Goal: Task Accomplishment & Management: Use online tool/utility

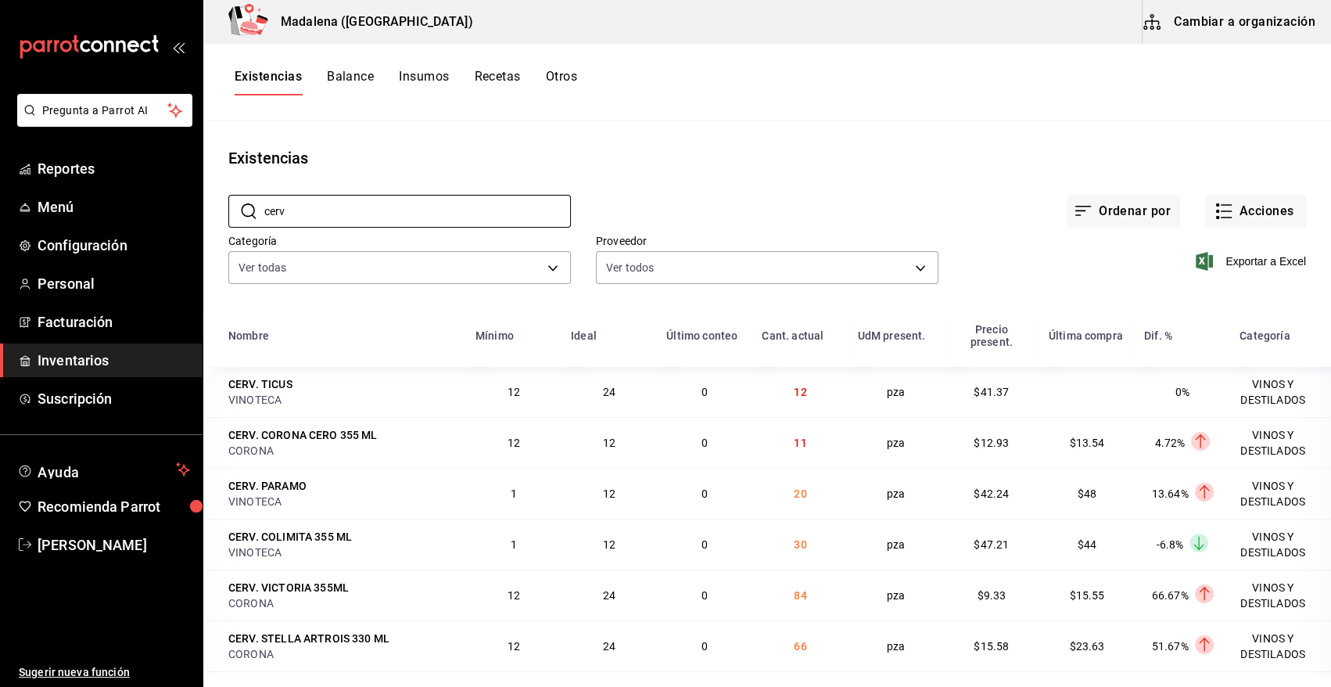
drag, startPoint x: 317, startPoint y: 217, endPoint x: 217, endPoint y: 245, distance: 103.8
click at [217, 245] on div "​ cerv ​ Ordenar por Acciones Categoría Ver todas 08f8d543-33e6-4481-bf08-168a1…" at bounding box center [766, 242] width 1127 height 144
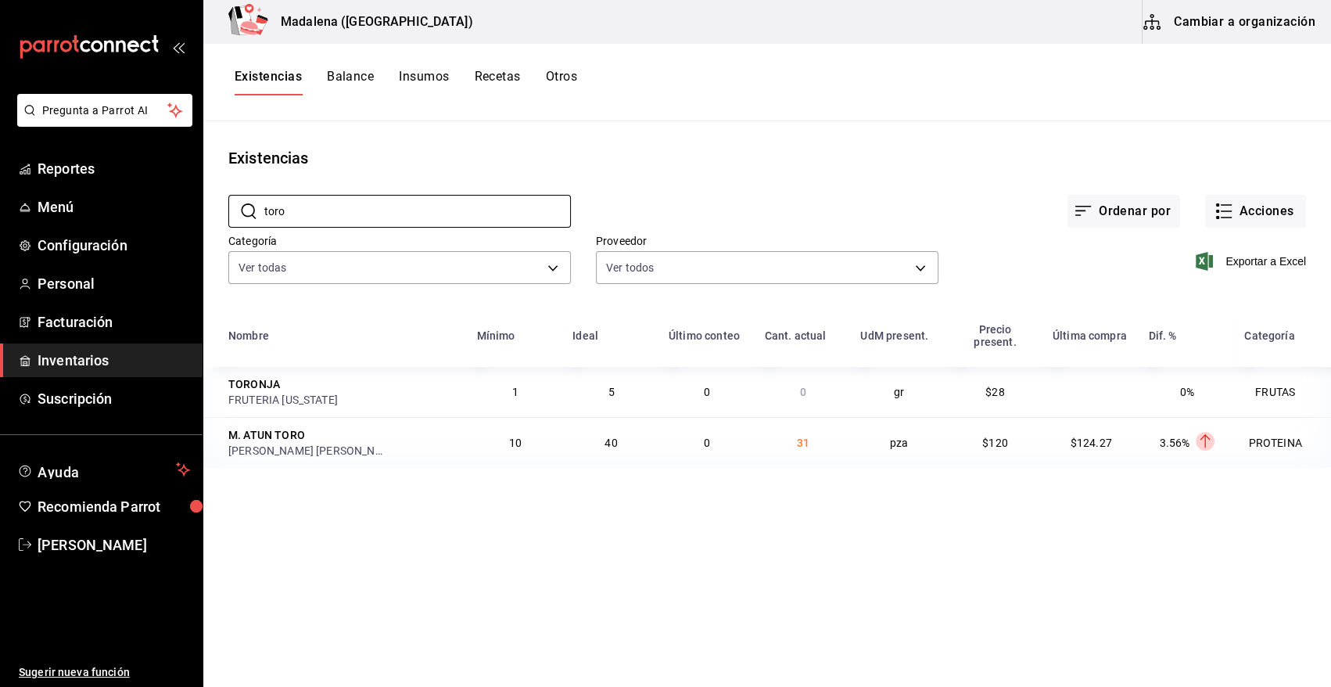
type input "toro"
click at [736, 158] on div "Existencias" at bounding box center [766, 157] width 1127 height 23
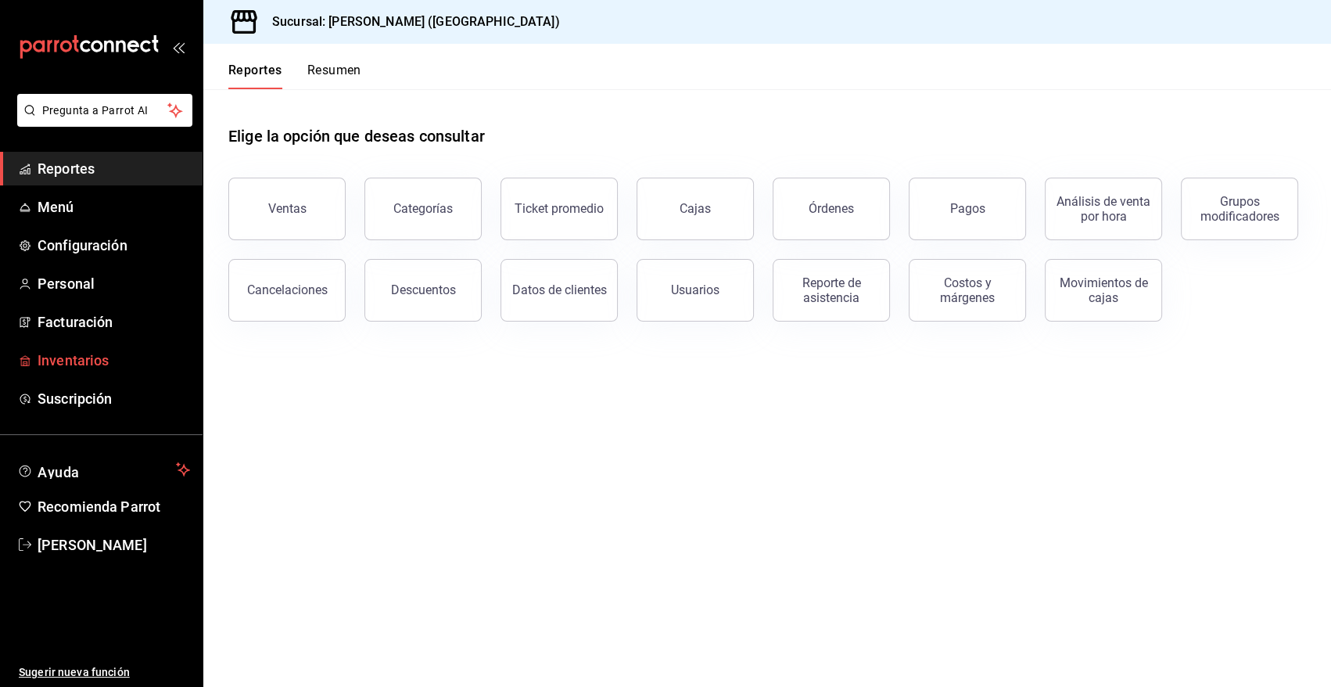
click at [64, 365] on span "Inventarios" at bounding box center [114, 360] width 152 height 21
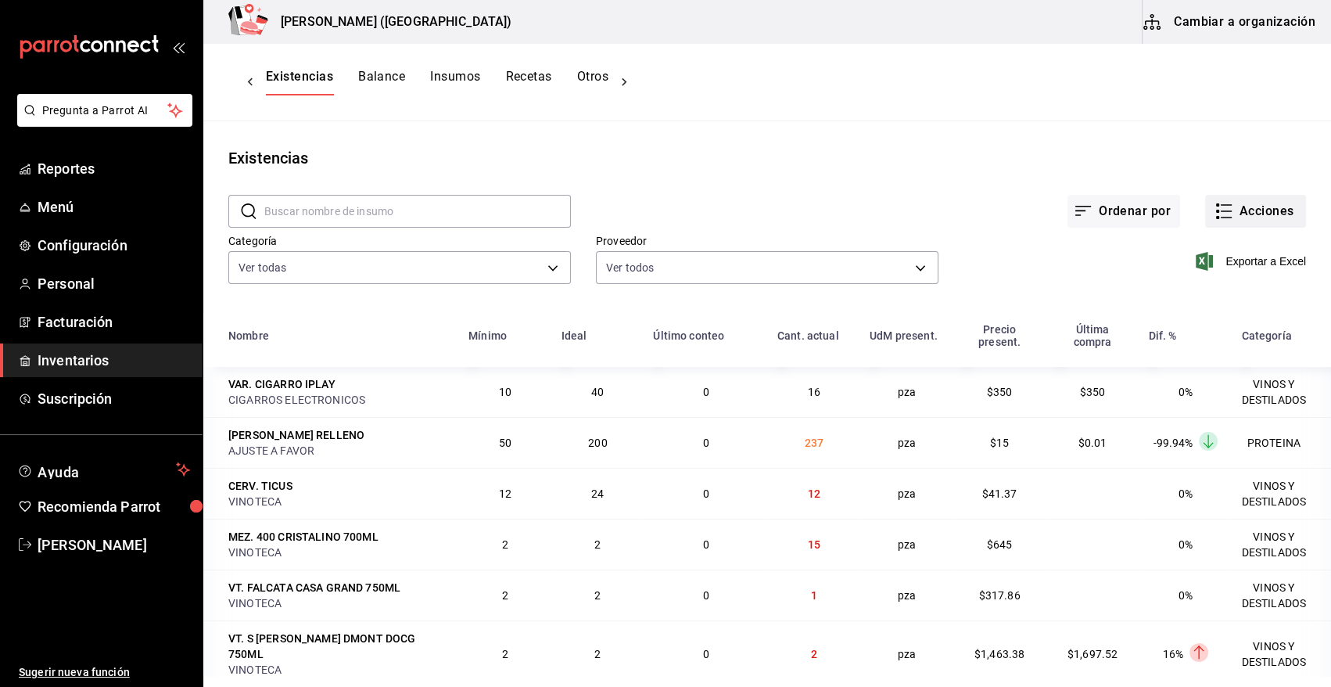
click at [1253, 211] on button "Acciones" at bounding box center [1255, 211] width 101 height 33
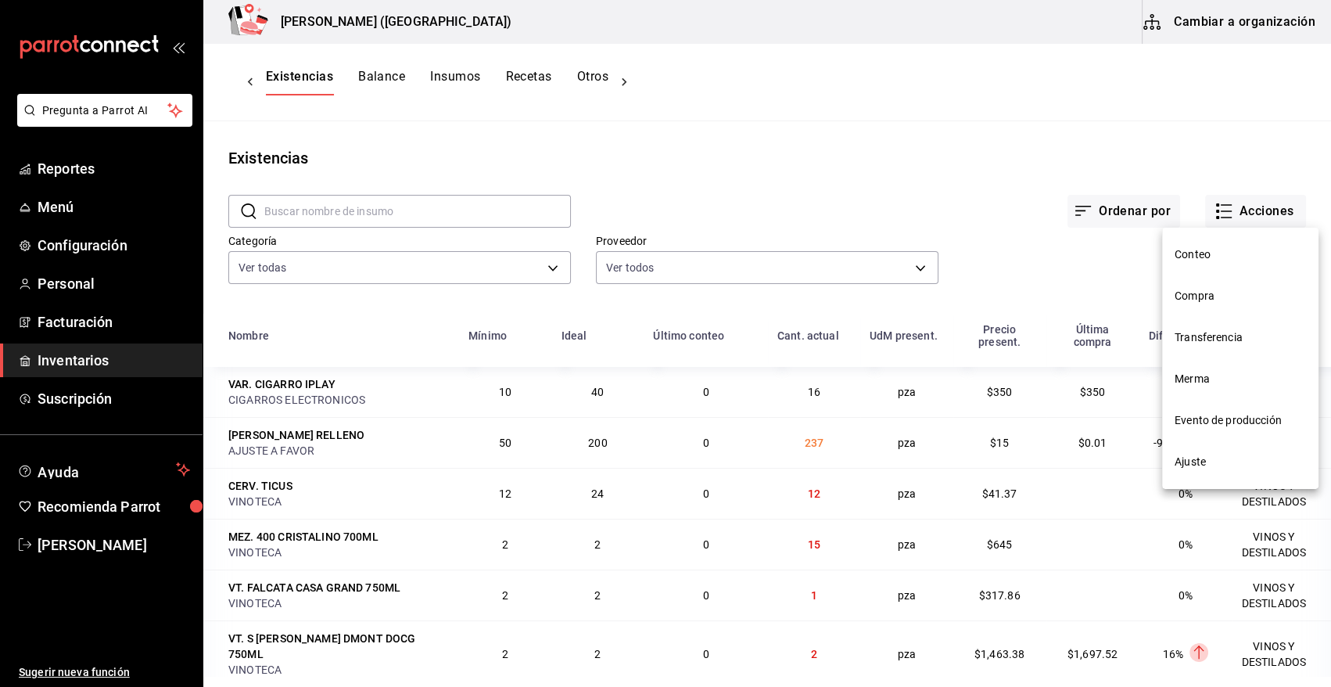
click at [733, 99] on div at bounding box center [665, 343] width 1331 height 687
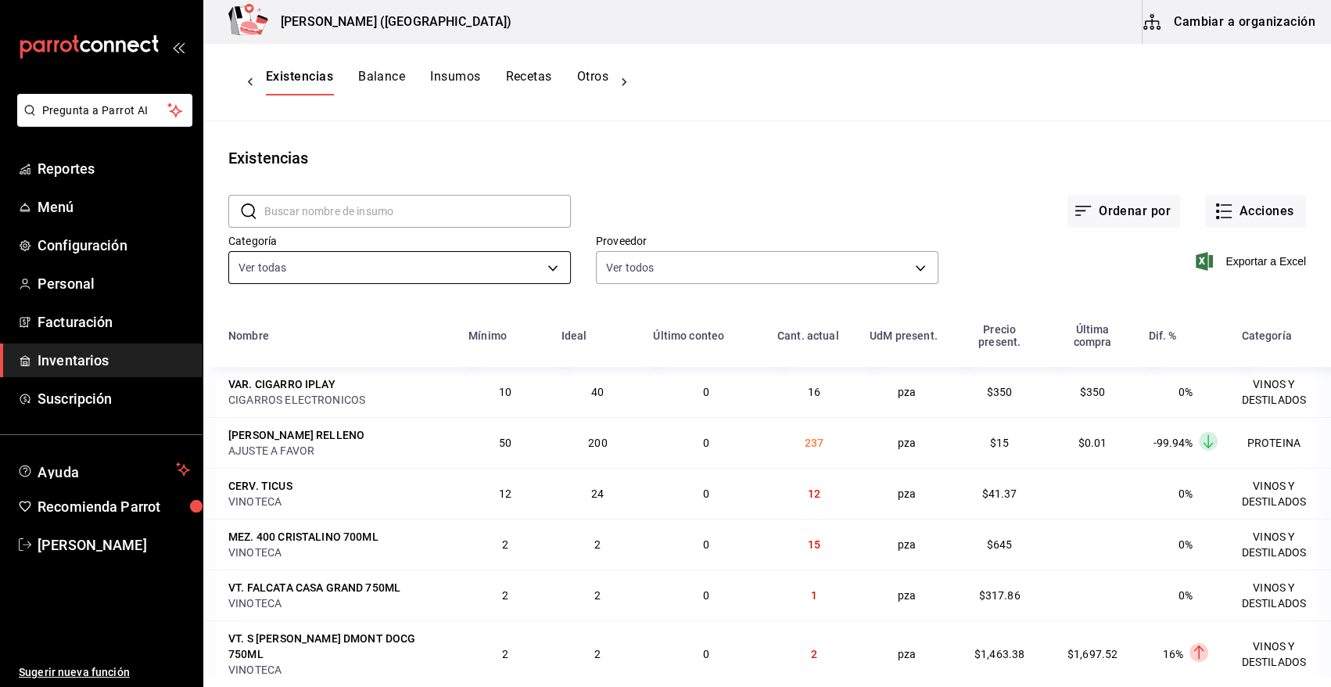
click at [439, 271] on body "Pregunta a Parrot AI Reportes Menú Configuración Personal Facturación Inventari…" at bounding box center [665, 338] width 1331 height 676
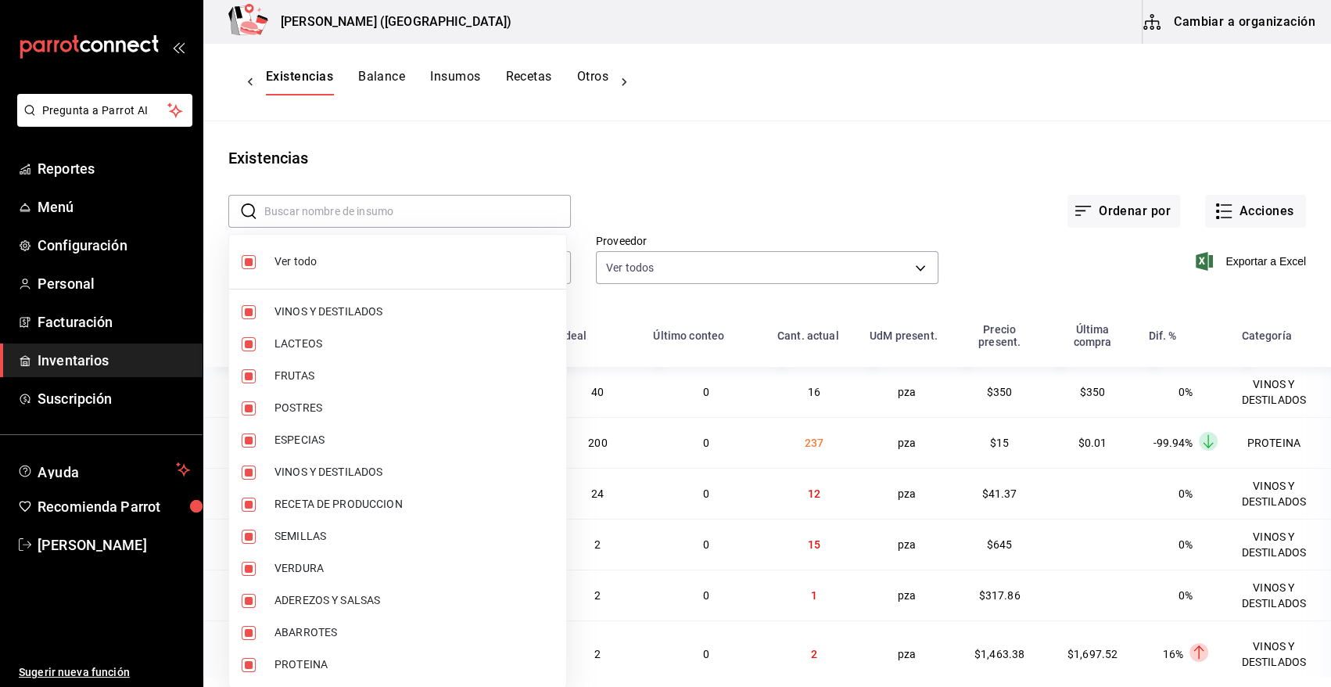
click at [288, 259] on span "Ver todo" at bounding box center [413, 261] width 279 height 16
checkbox input "false"
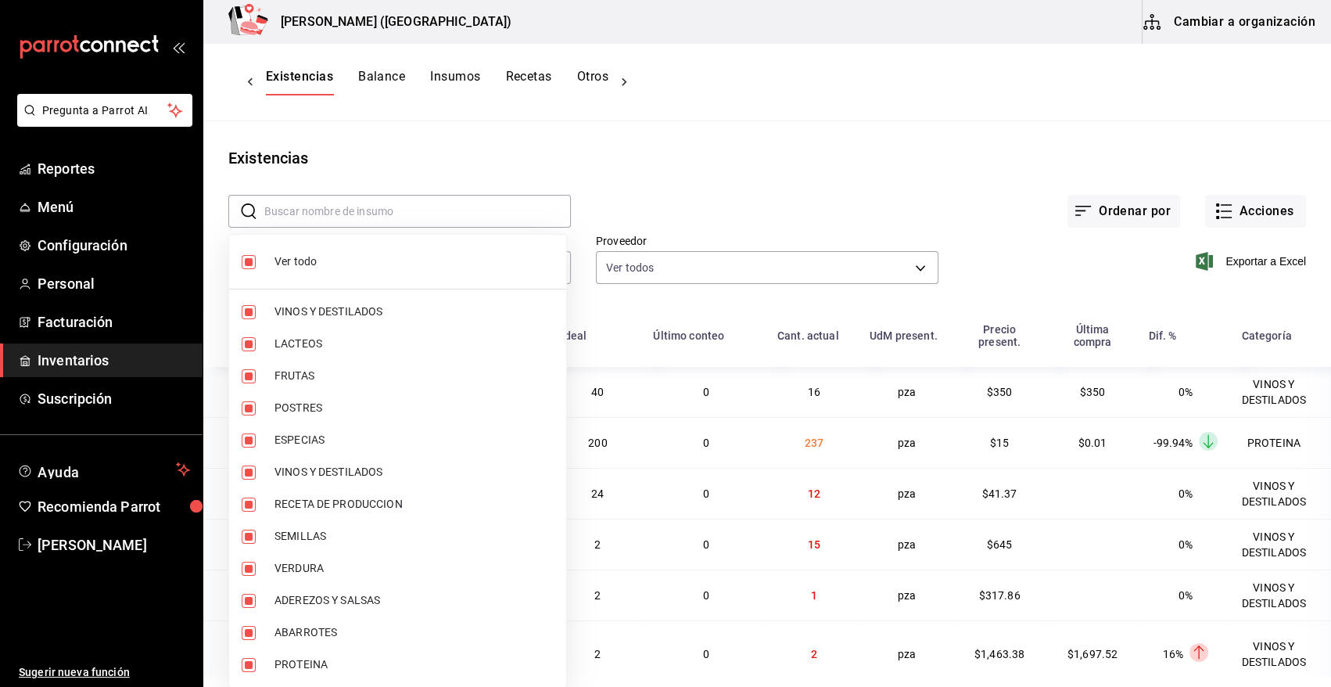
checkbox input "false"
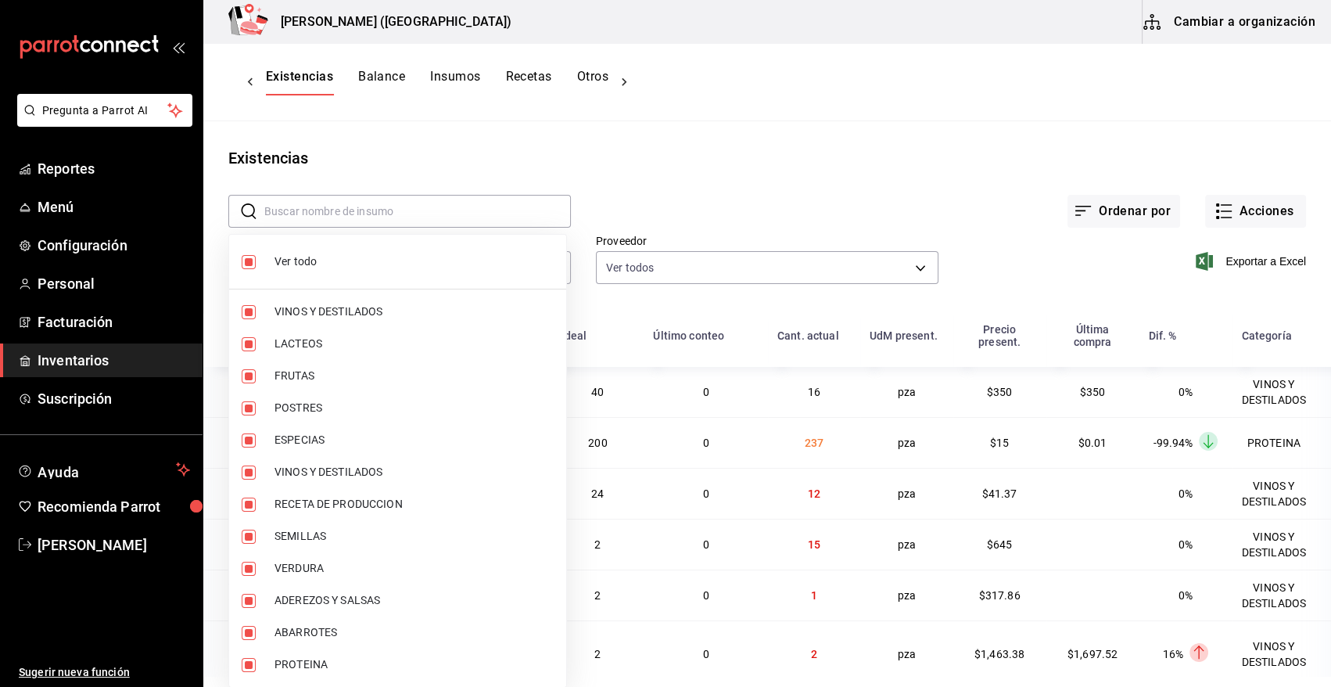
checkbox input "false"
click at [305, 659] on span "PROTEINA" at bounding box center [413, 664] width 279 height 16
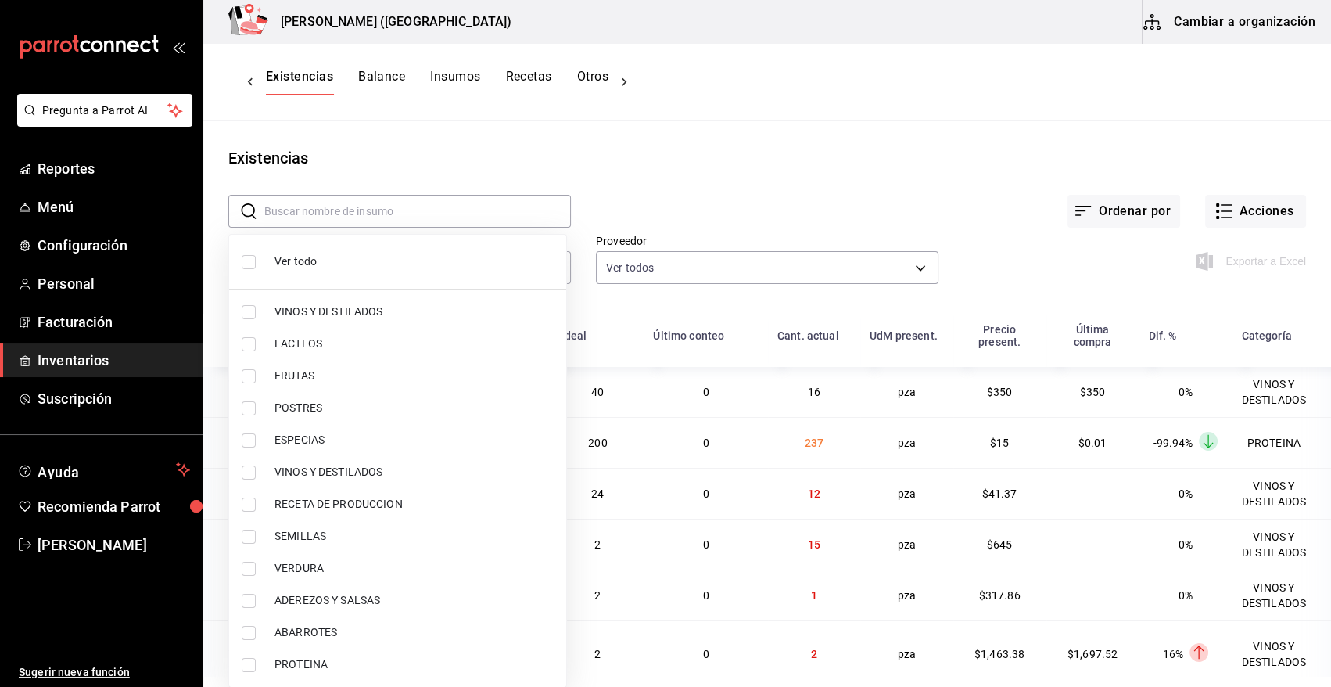
type input "3e90cef9-1dc9-474d-8316-d124f624c148"
checkbox input "true"
click at [767, 170] on div at bounding box center [665, 343] width 1331 height 687
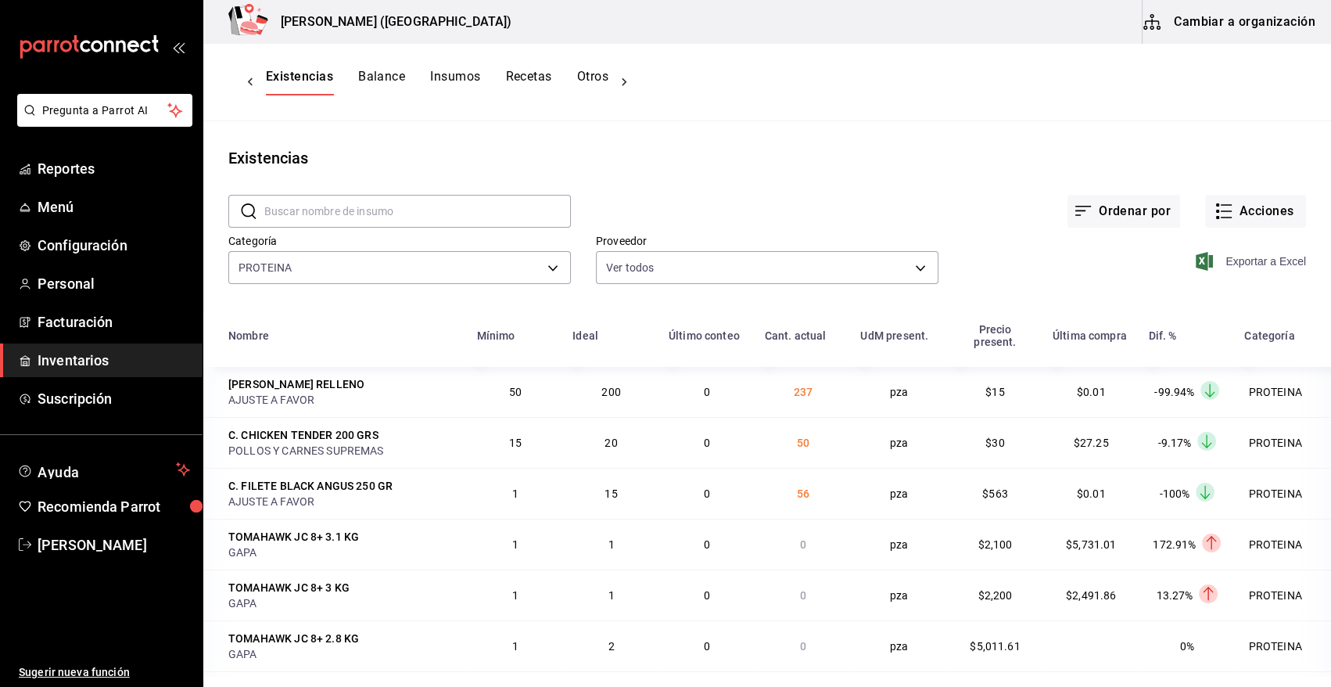
click at [1242, 257] on span "Exportar a Excel" at bounding box center [1252, 261] width 107 height 19
